Goal: Transaction & Acquisition: Purchase product/service

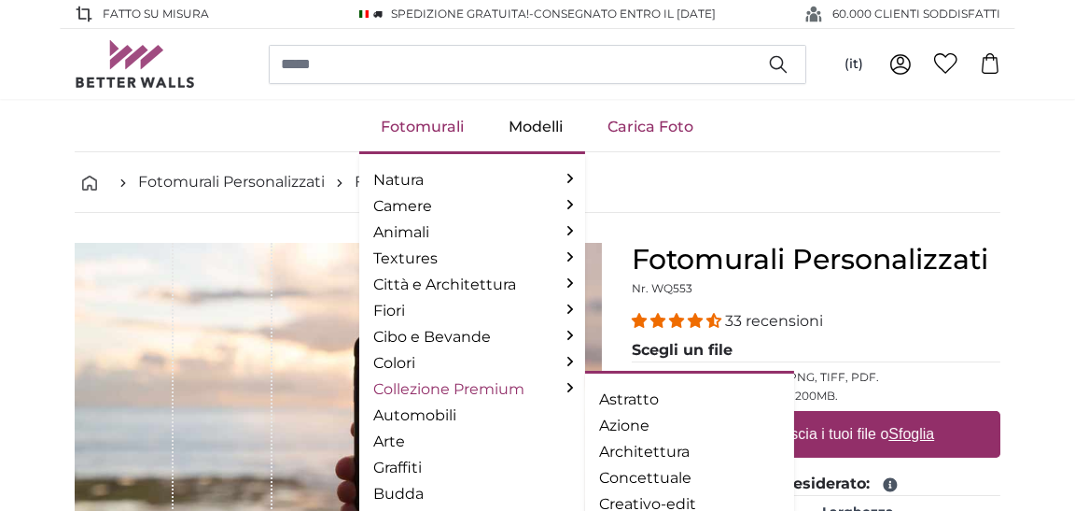
click at [462, 378] on link "Collezione Premium" at bounding box center [472, 389] width 196 height 22
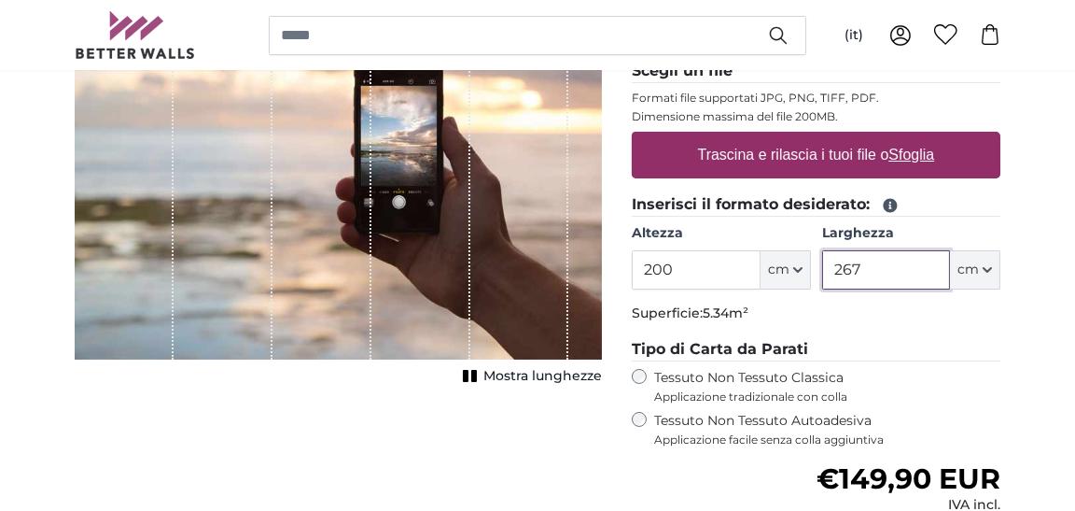
click at [946, 270] on input "267" at bounding box center [886, 269] width 128 height 39
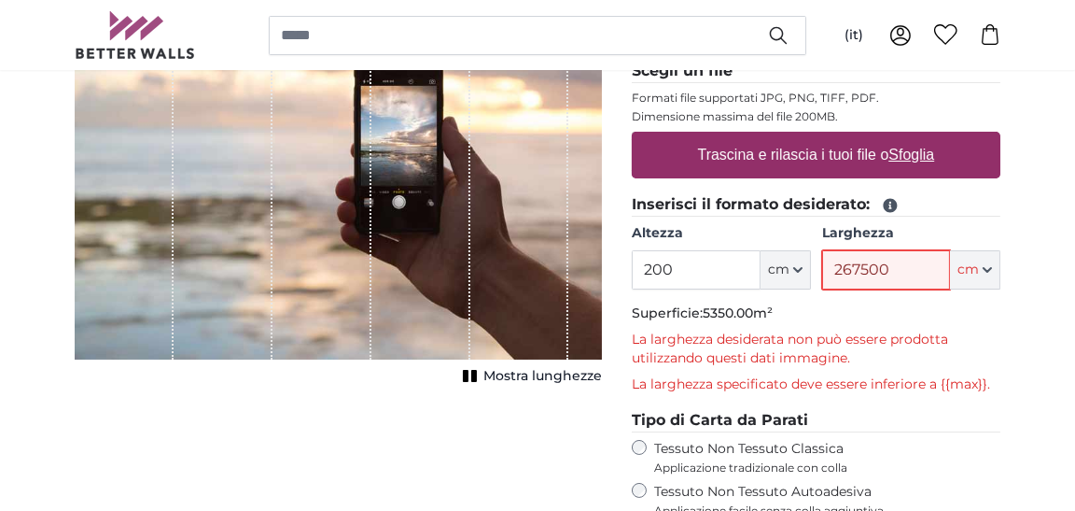
click at [934, 274] on input "267500" at bounding box center [886, 269] width 128 height 39
click at [892, 282] on input "267500" at bounding box center [886, 269] width 128 height 39
click at [895, 278] on input "267500" at bounding box center [886, 269] width 128 height 39
click at [860, 264] on input "267500" at bounding box center [886, 269] width 128 height 39
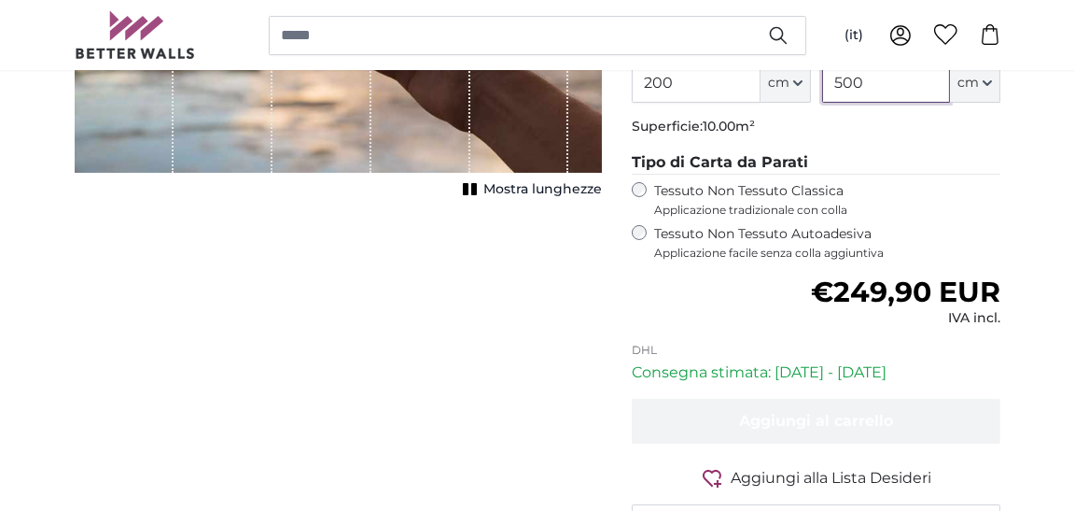
scroll to position [372, 0]
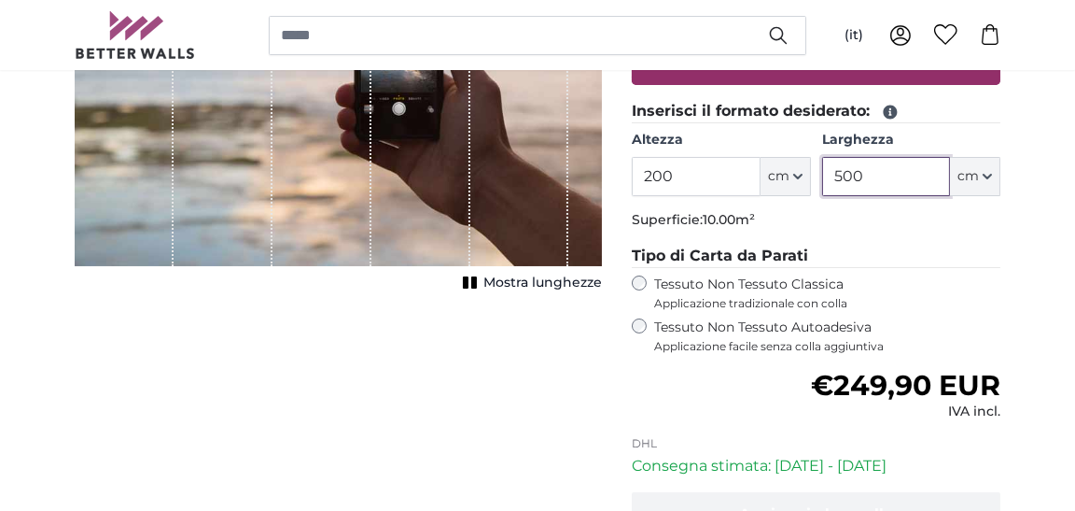
type input "500"
click at [535, 274] on span "Mostra lunghezze" at bounding box center [543, 283] width 119 height 19
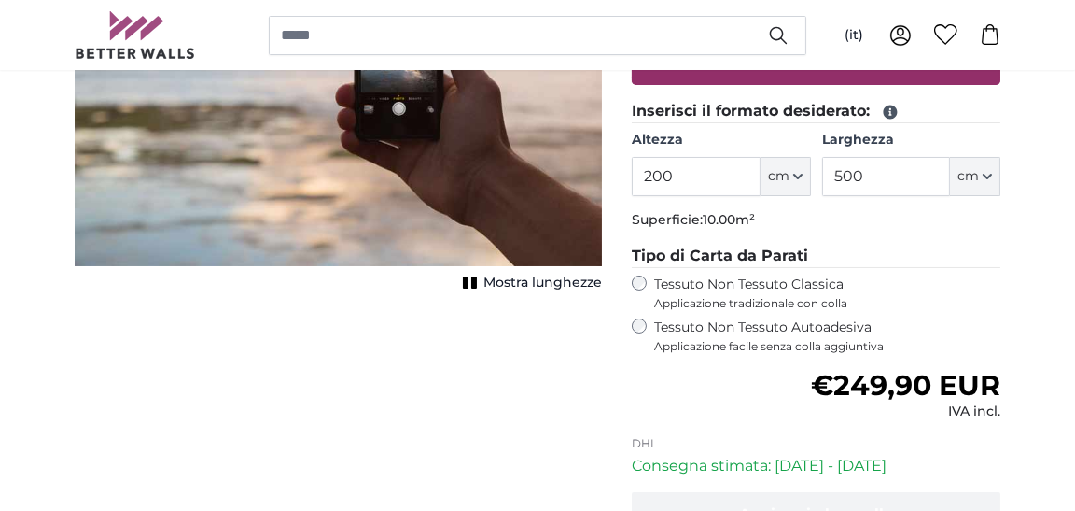
click at [534, 274] on span "Mostra lunghezze" at bounding box center [543, 283] width 119 height 19
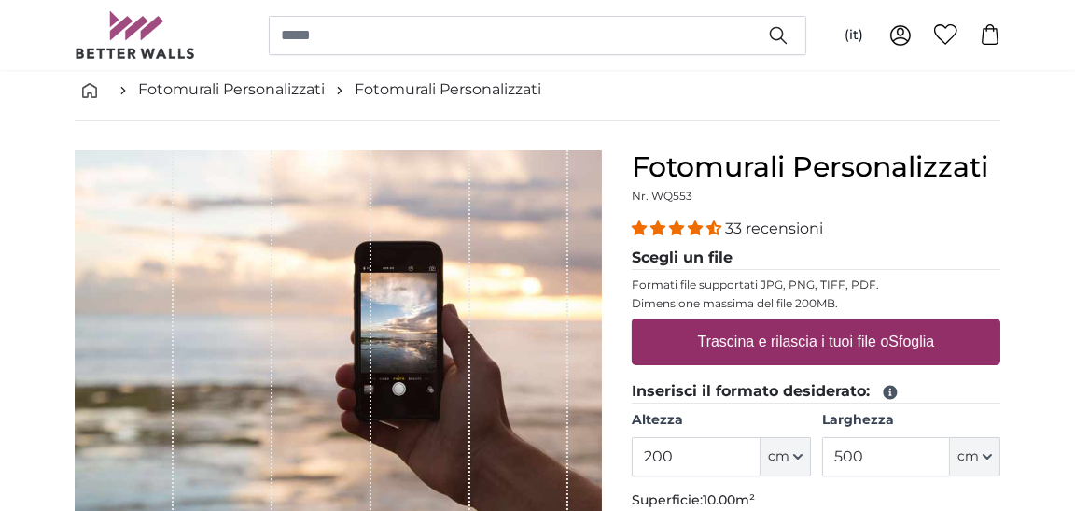
scroll to position [0, 0]
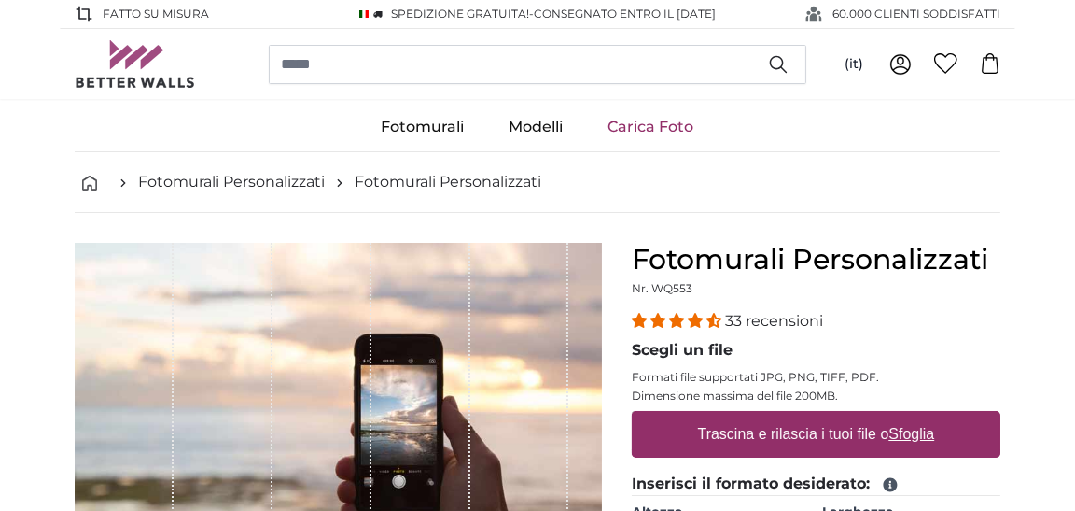
click at [656, 122] on link "Carica Foto" at bounding box center [651, 127] width 131 height 49
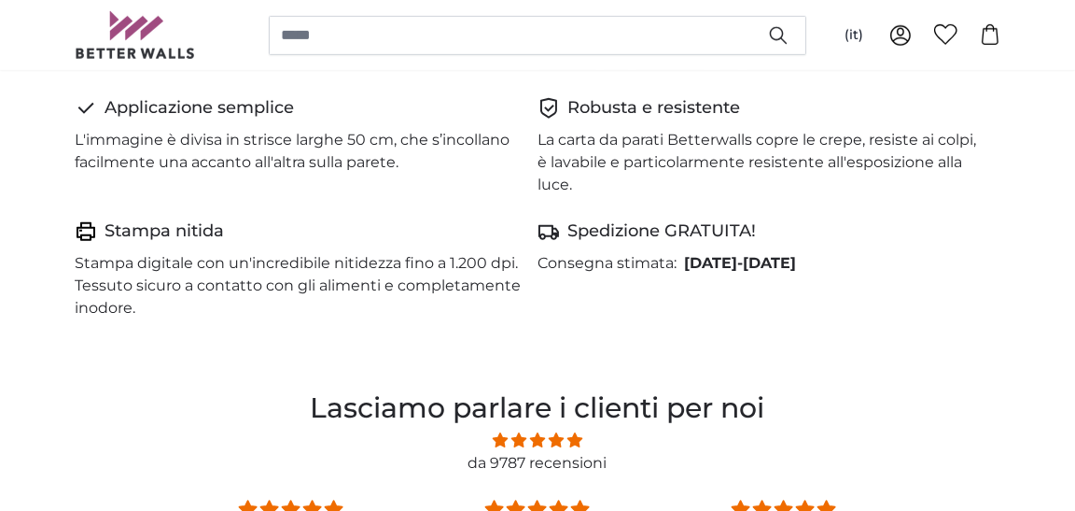
scroll to position [1586, 0]
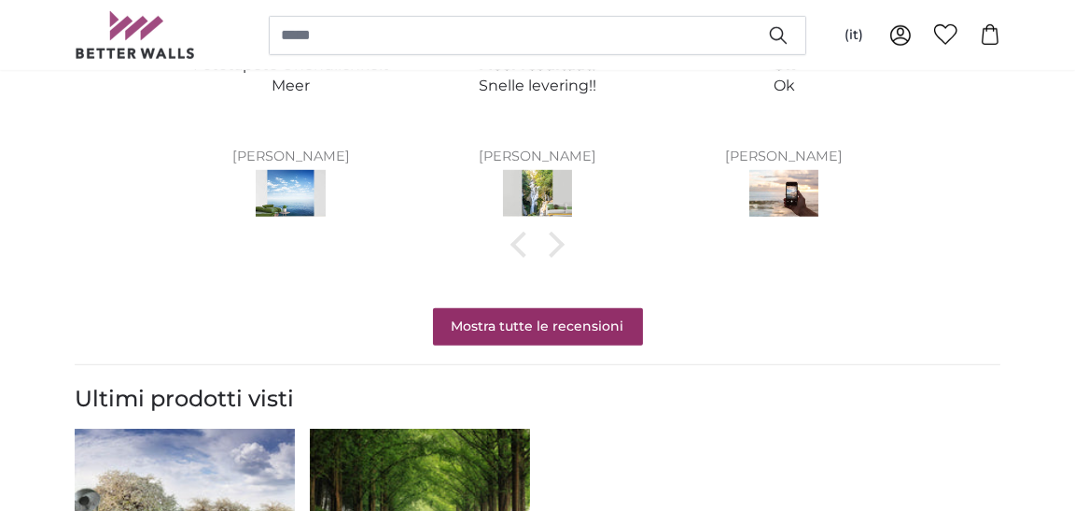
click at [287, 191] on img at bounding box center [291, 196] width 70 height 52
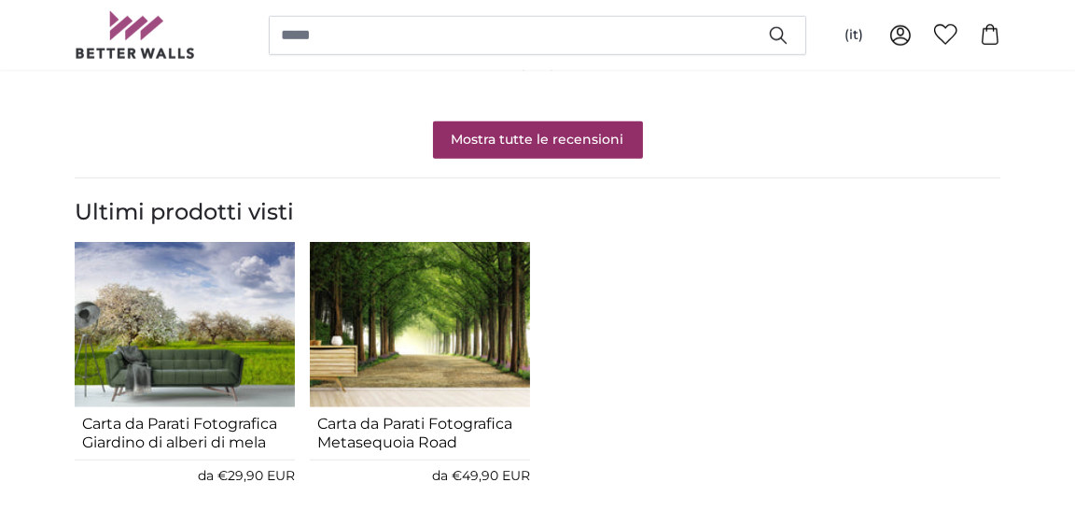
scroll to position [1866, 0]
